Goal: Information Seeking & Learning: Find specific fact

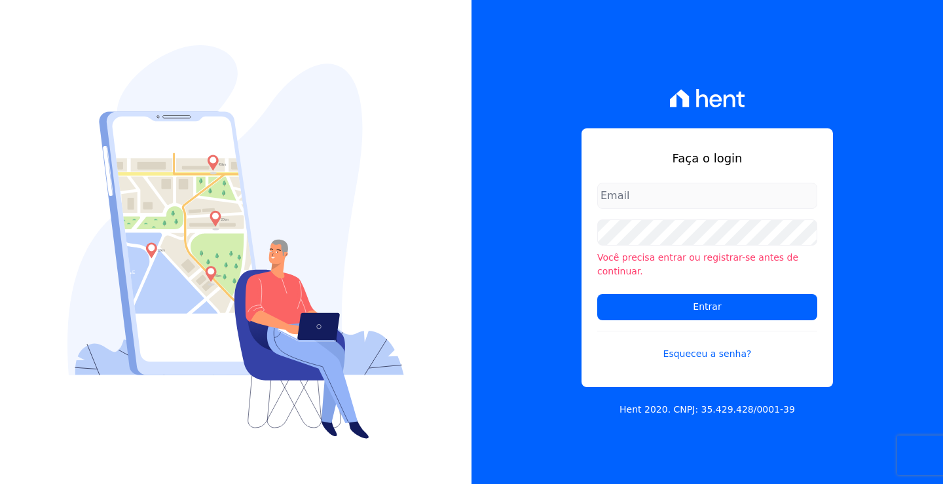
click at [640, 209] on input "email" at bounding box center [707, 196] width 220 height 26
click at [616, 201] on input "email" at bounding box center [707, 196] width 220 height 26
type input "L"
type input "[EMAIL_ADDRESS][DOMAIN_NAME]"
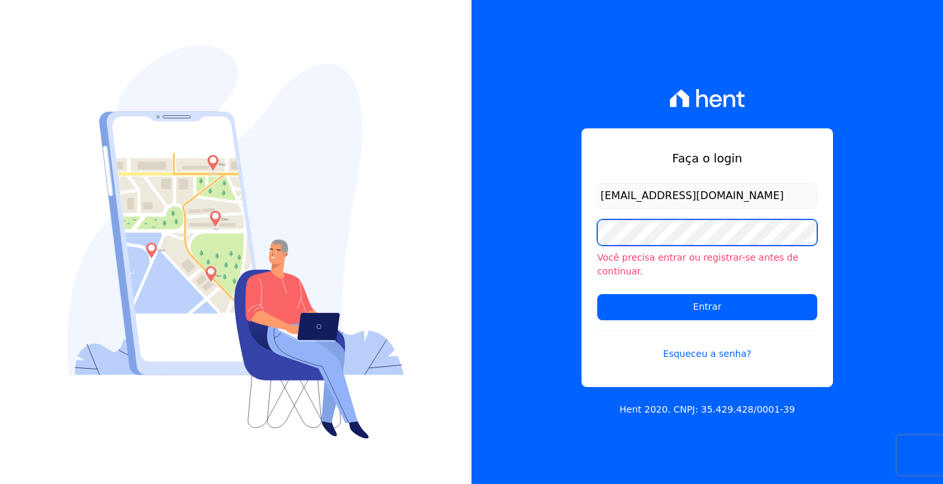
click at [597, 294] on input "Entrar" at bounding box center [707, 307] width 220 height 26
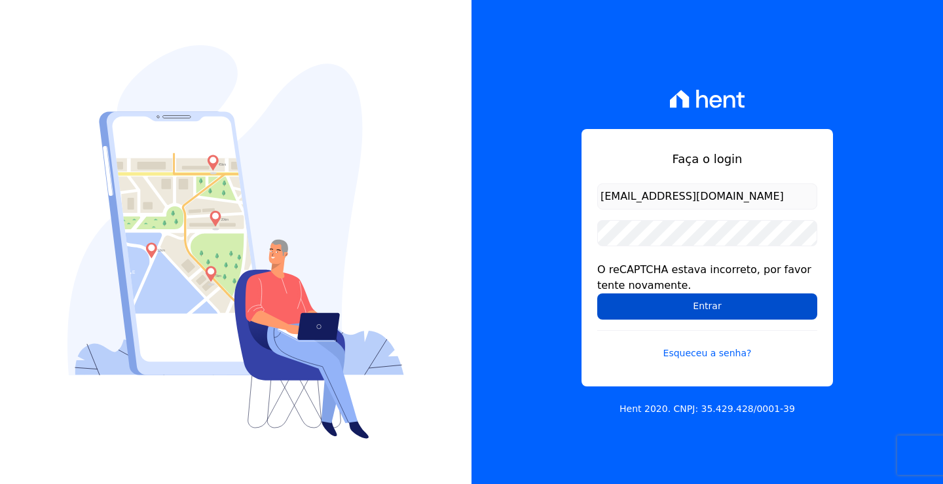
click at [706, 305] on input "Entrar" at bounding box center [707, 306] width 220 height 26
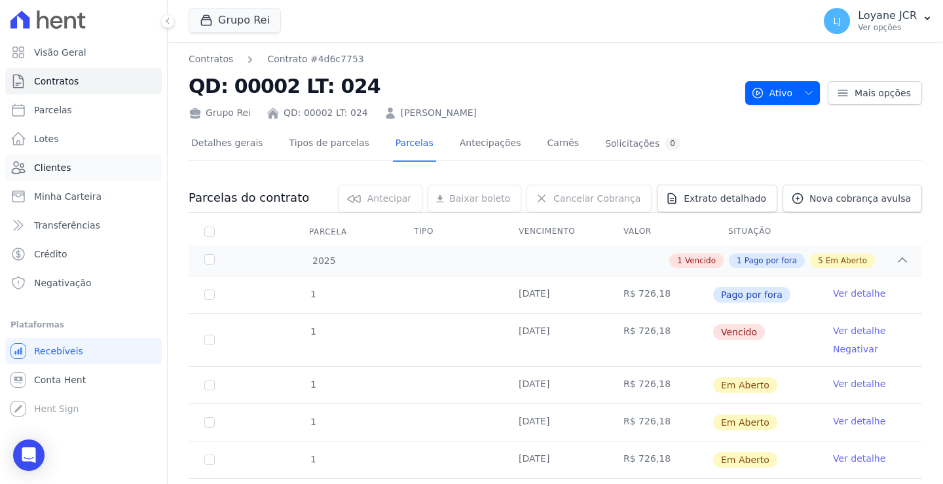
click at [59, 169] on span "Clientes" at bounding box center [52, 167] width 37 height 13
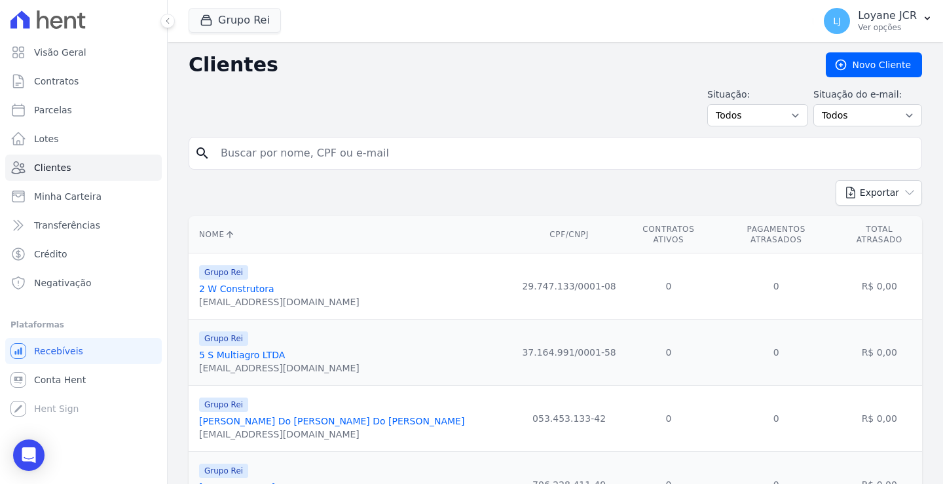
click at [278, 156] on input "search" at bounding box center [565, 153] width 704 height 26
paste input "TALITA MARA FERNANDES SOUSA"
type input "TALITA MARA FERNANDES SOUSA"
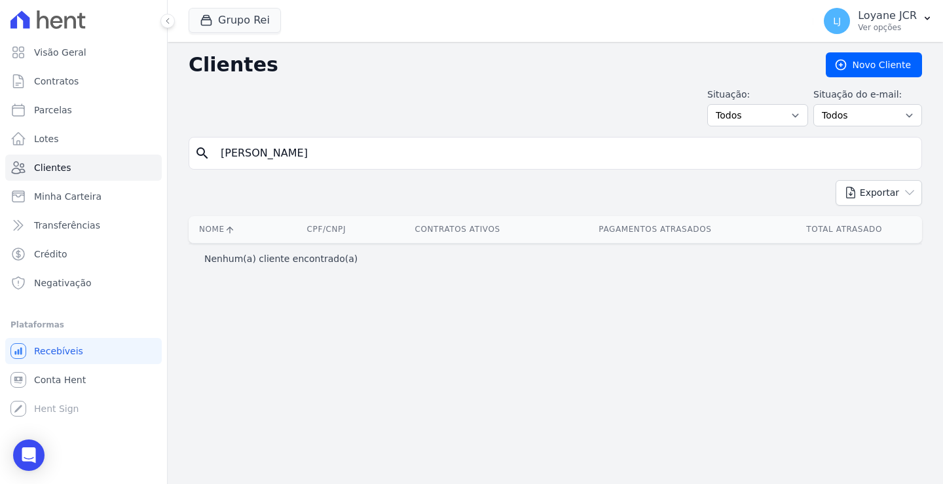
click at [246, 309] on div "Clientes Novo Cliente Situação: Todos Adimplentes Inadimplentes Situação do e-m…" at bounding box center [556, 263] width 776 height 442
click at [402, 151] on input "TALITA MARA FERNANDES SOUSA" at bounding box center [565, 153] width 704 height 26
drag, startPoint x: 393, startPoint y: 165, endPoint x: 159, endPoint y: 158, distance: 234.0
click at [159, 158] on div "Visão Geral Contratos Parcelas Lotes Clientes Minha Carteira Transferências Cré…" at bounding box center [471, 242] width 943 height 484
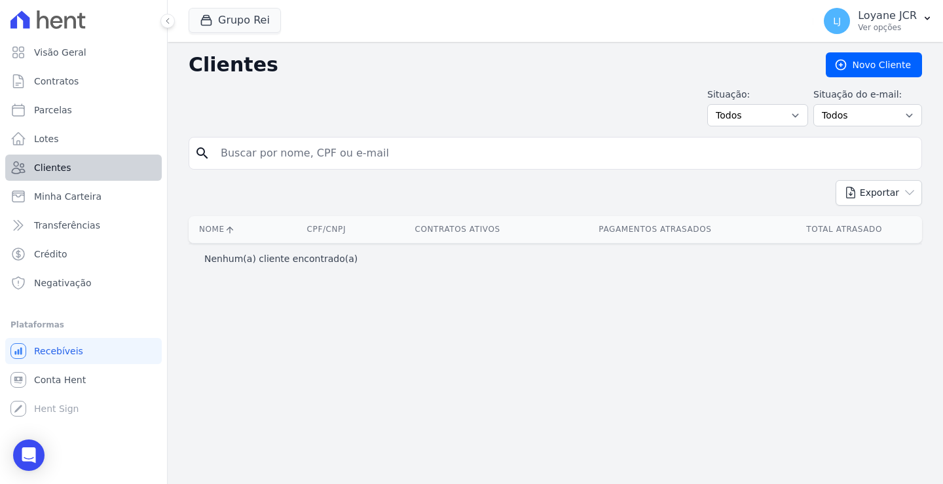
paste input "75.834-507"
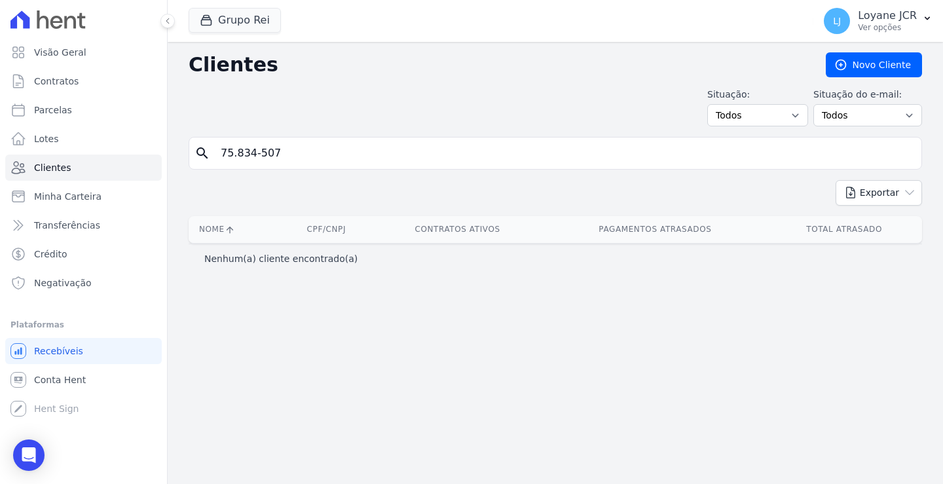
type input "75.834-507"
click at [69, 163] on link "Clientes" at bounding box center [83, 168] width 157 height 26
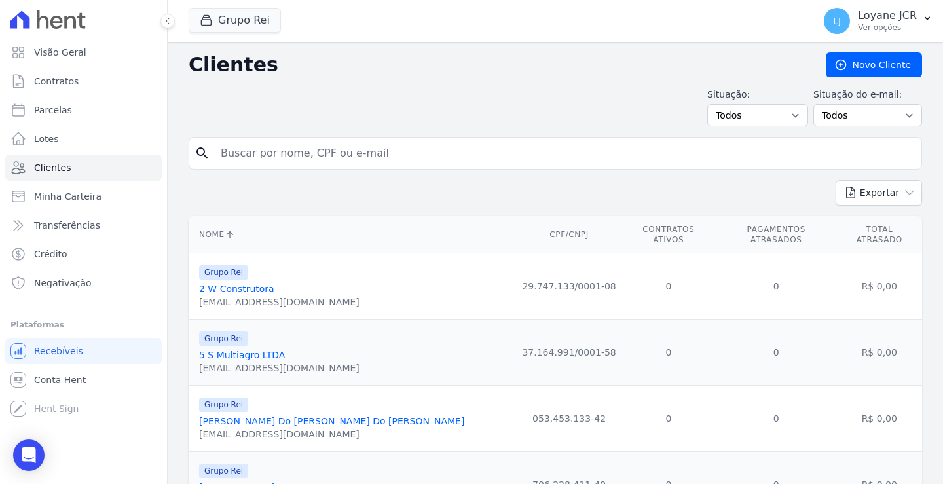
drag, startPoint x: 246, startPoint y: 143, endPoint x: 246, endPoint y: 151, distance: 7.9
click at [246, 151] on input "search" at bounding box center [565, 153] width 704 height 26
paste input "TALITA MARA FERNANDES SOUSA"
type input "TALITA MARA FERNANDES SOUSA"
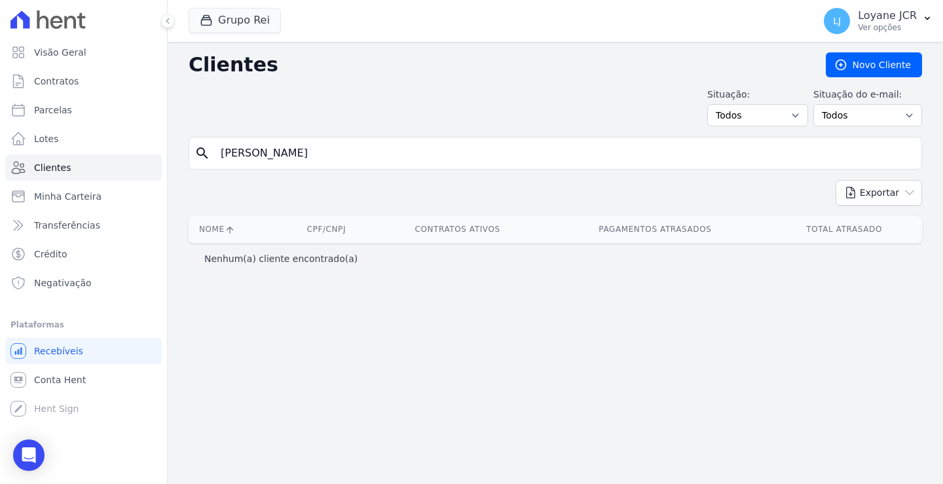
drag, startPoint x: 394, startPoint y: 151, endPoint x: 347, endPoint y: 156, distance: 48.0
click at [347, 156] on input "TALITA MARA FERNANDES SOUSA" at bounding box center [565, 153] width 704 height 26
type input "TALITA MARA FERNANDES"
click at [348, 155] on input "TALITA MARA FERNANDES" at bounding box center [565, 153] width 704 height 26
type input "TALITA MARA"
